Goal: Task Accomplishment & Management: Understand process/instructions

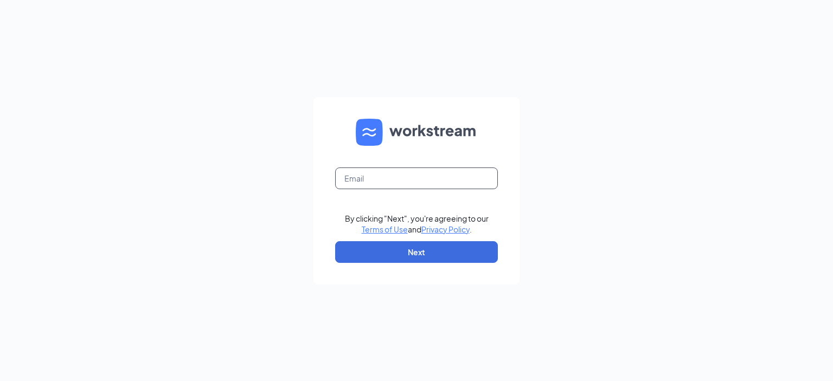
click at [404, 183] on input "text" at bounding box center [416, 179] width 163 height 22
type input "fbailey@meyerfoodsmc.com"
click at [418, 254] on button "Next" at bounding box center [416, 252] width 163 height 22
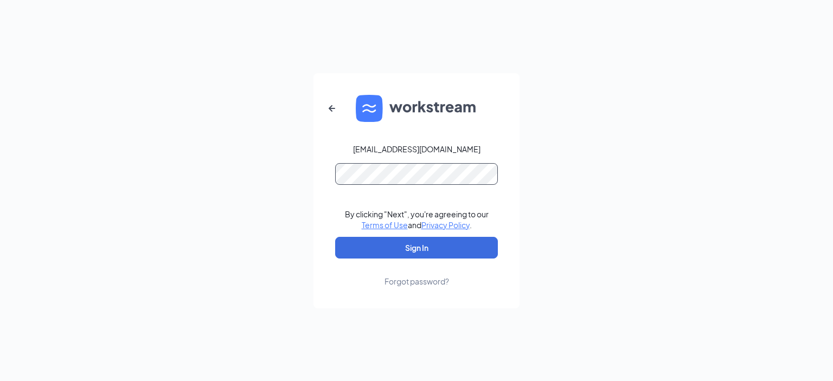
click at [335, 237] on button "Sign In" at bounding box center [416, 248] width 163 height 22
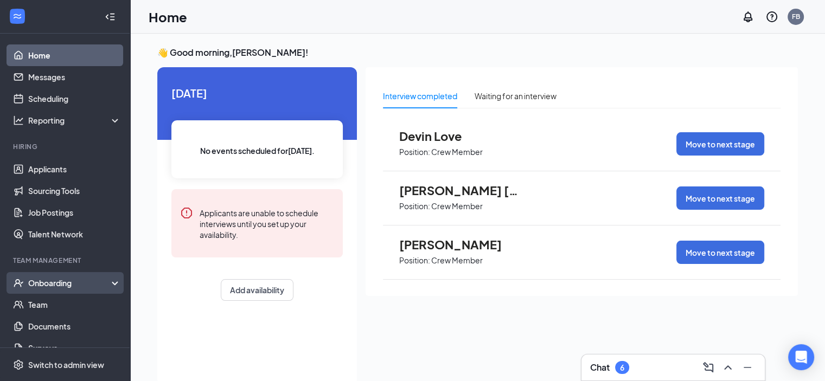
click at [62, 288] on div "Onboarding" at bounding box center [70, 283] width 84 height 11
click at [59, 299] on link "Overview" at bounding box center [74, 305] width 93 height 22
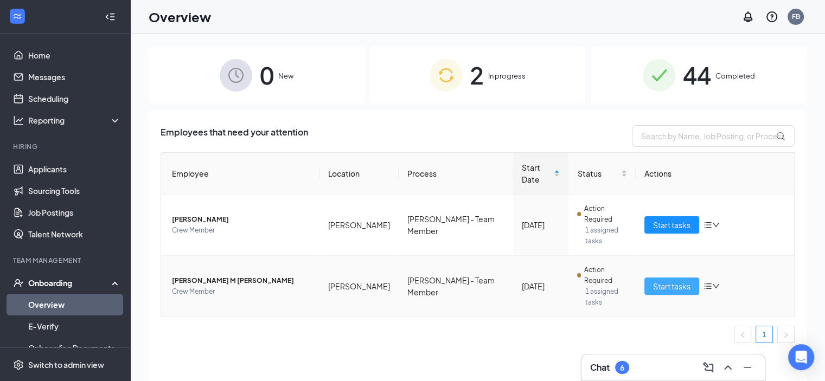
click at [669, 280] on span "Start tasks" at bounding box center [671, 286] width 37 height 12
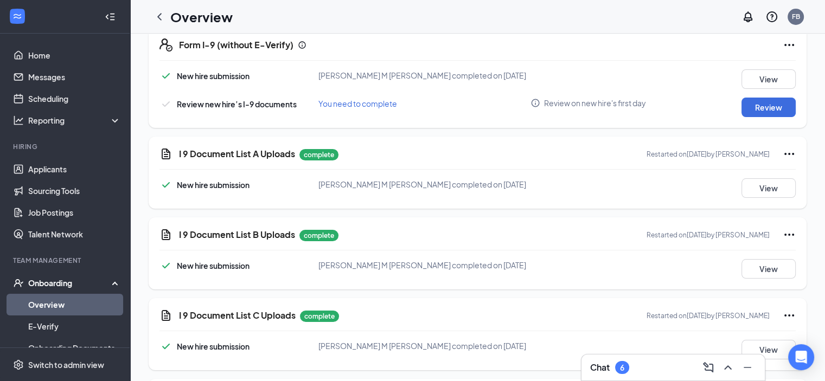
scroll to position [263, 0]
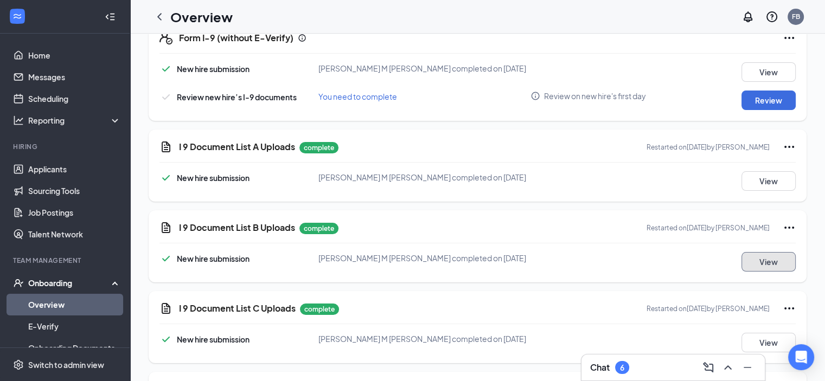
click at [777, 260] on button "View" at bounding box center [768, 262] width 54 height 20
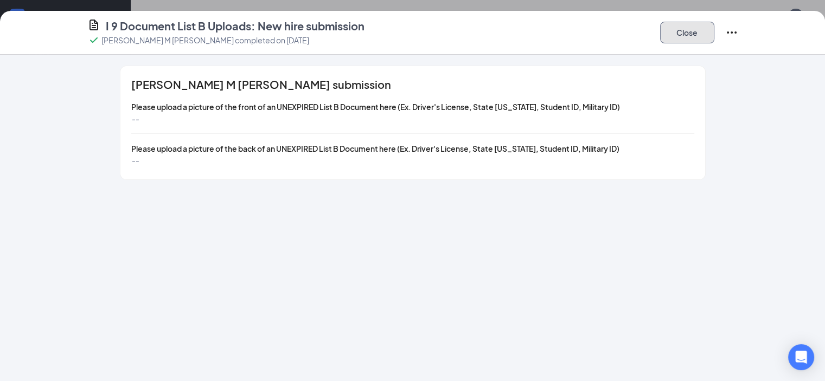
click at [714, 40] on button "Close" at bounding box center [687, 33] width 54 height 22
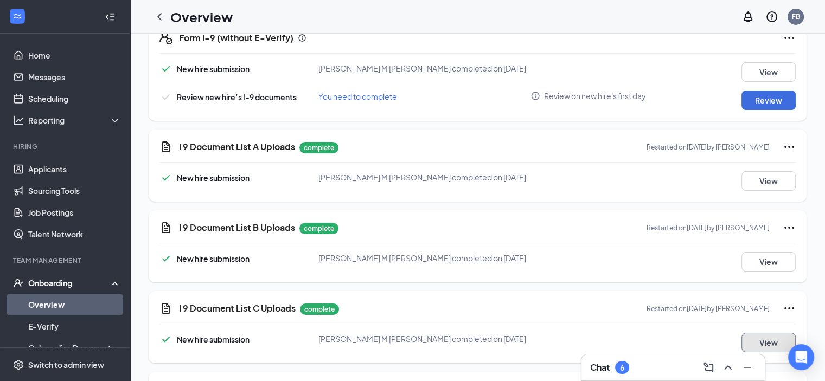
click at [761, 344] on button "View" at bounding box center [768, 343] width 54 height 20
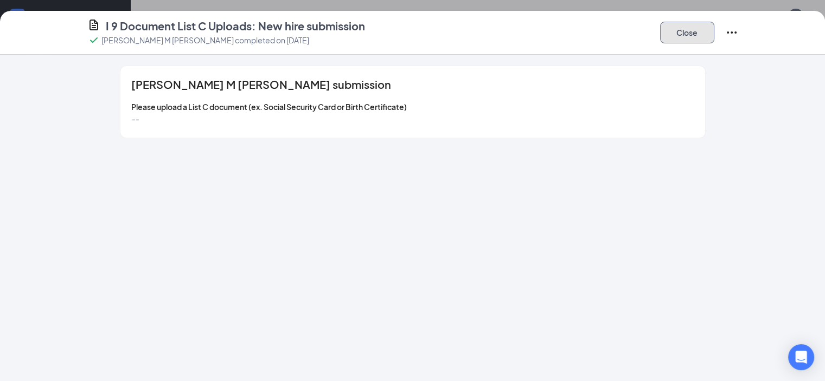
click at [714, 27] on button "Close" at bounding box center [687, 33] width 54 height 22
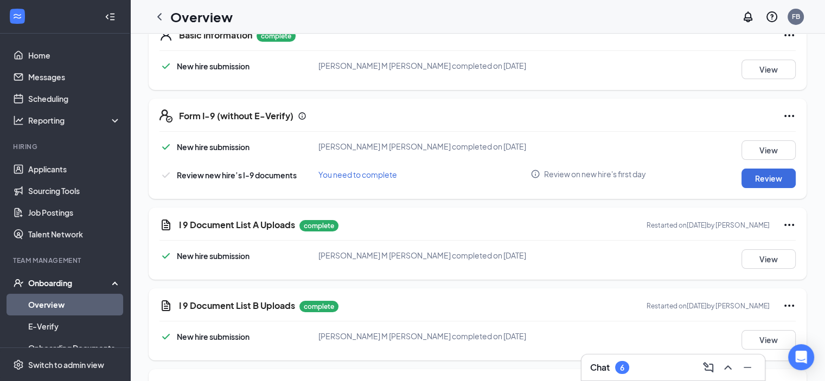
scroll to position [100, 0]
